Goal: Task Accomplishment & Management: Use online tool/utility

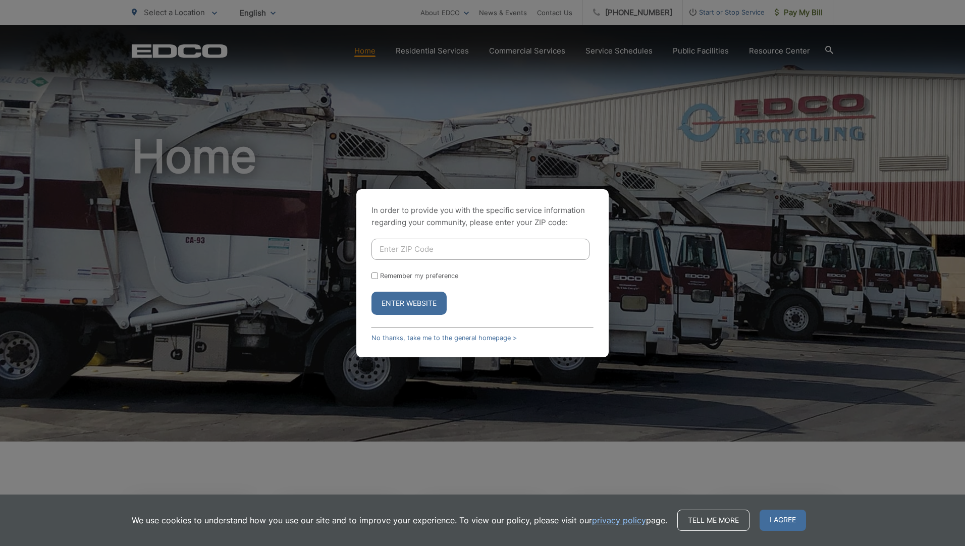
click at [422, 252] on input "Enter ZIP Code" at bounding box center [480, 249] width 218 height 21
type input "92069"
click at [384, 301] on button "Enter Website" at bounding box center [408, 303] width 75 height 23
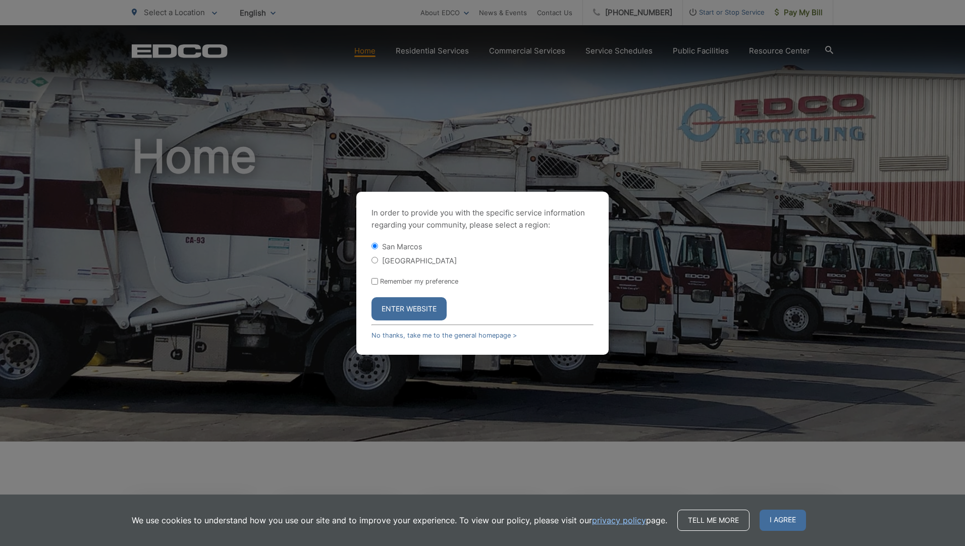
click at [400, 306] on button "Enter Website" at bounding box center [408, 308] width 75 height 23
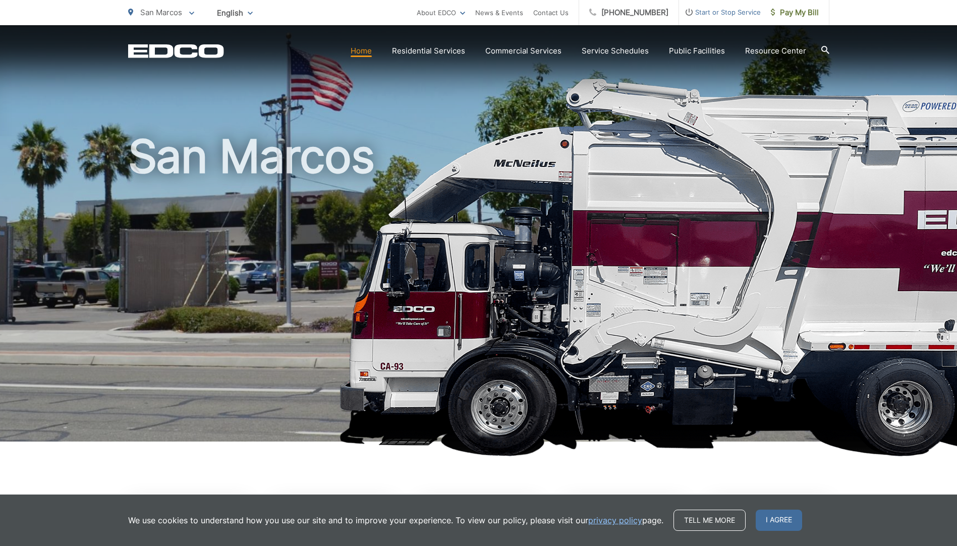
scroll to position [303, 0]
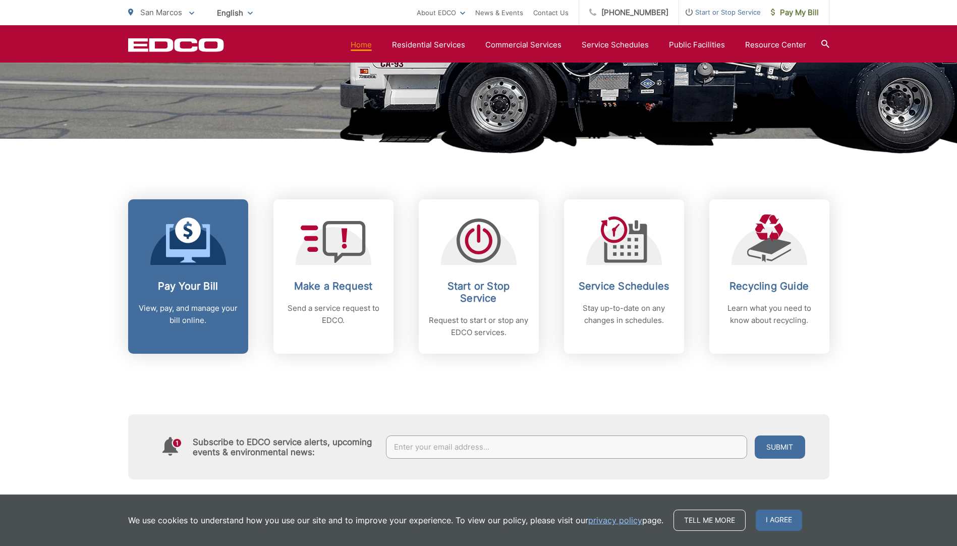
click at [183, 304] on p "View, pay, and manage your bill online." at bounding box center [188, 314] width 100 height 24
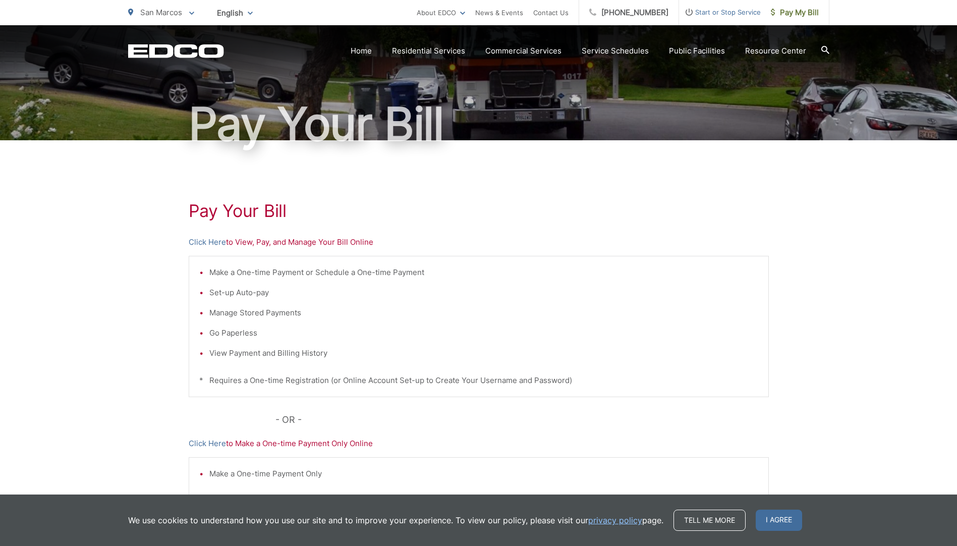
scroll to position [172, 0]
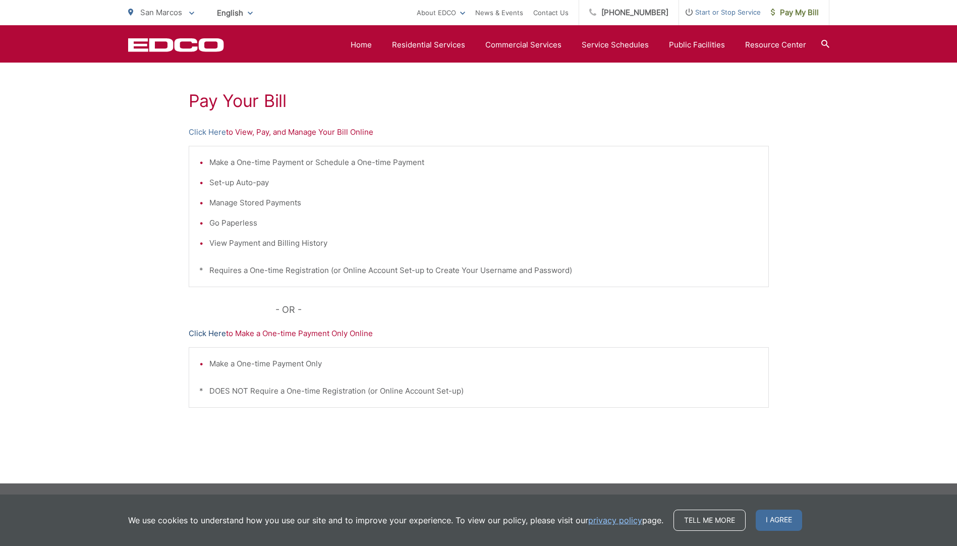
click at [206, 332] on link "Click Here" at bounding box center [207, 334] width 37 height 12
